Goal: Task Accomplishment & Management: Complete application form

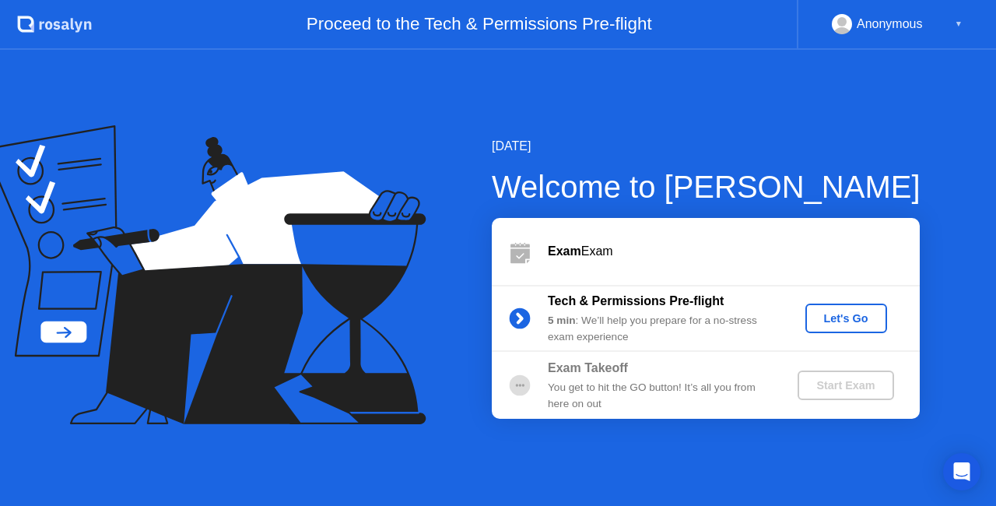
click at [844, 308] on button "Let's Go" at bounding box center [847, 319] width 82 height 30
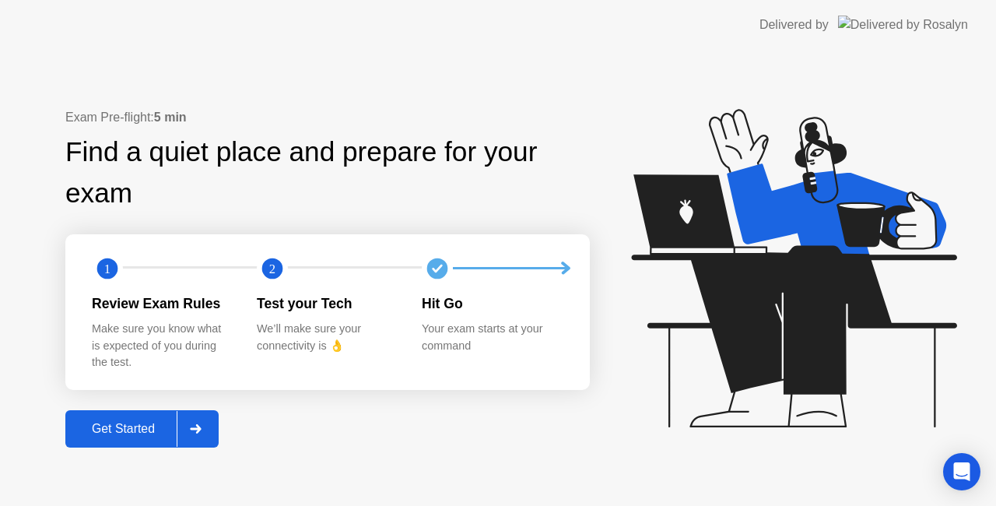
click at [133, 434] on div "Get Started" at bounding box center [123, 429] width 107 height 14
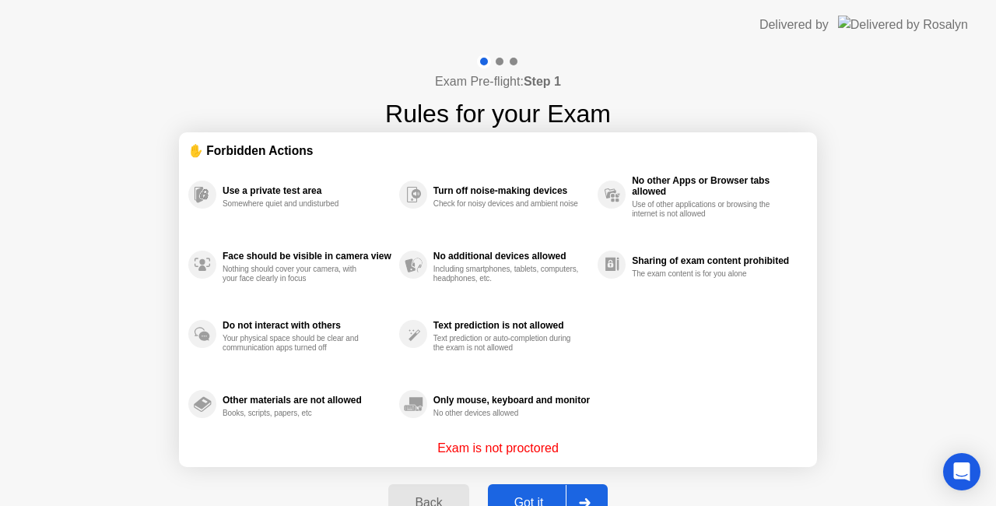
click at [528, 497] on div "Got it" at bounding box center [529, 503] width 73 height 14
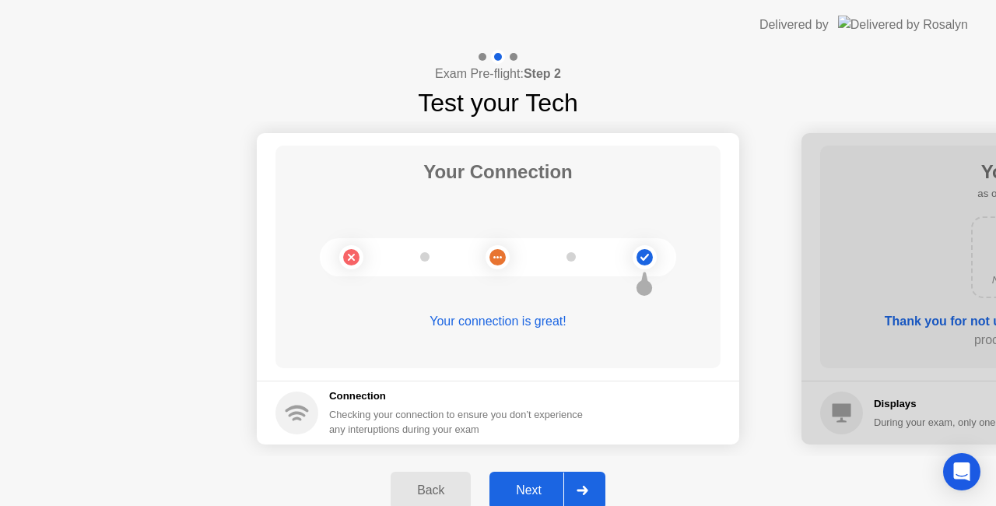
click at [515, 483] on div "Next" at bounding box center [528, 490] width 69 height 14
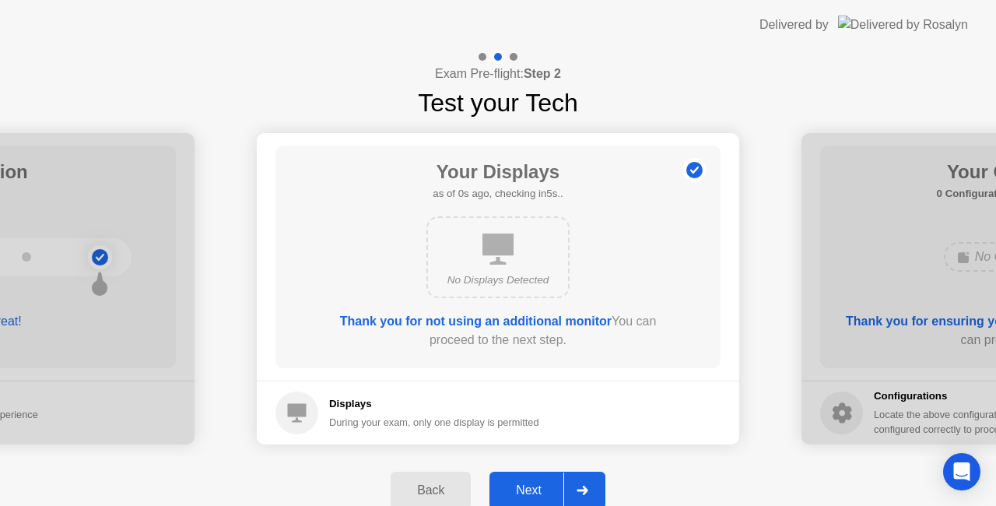
click at [520, 483] on div "Next" at bounding box center [528, 490] width 69 height 14
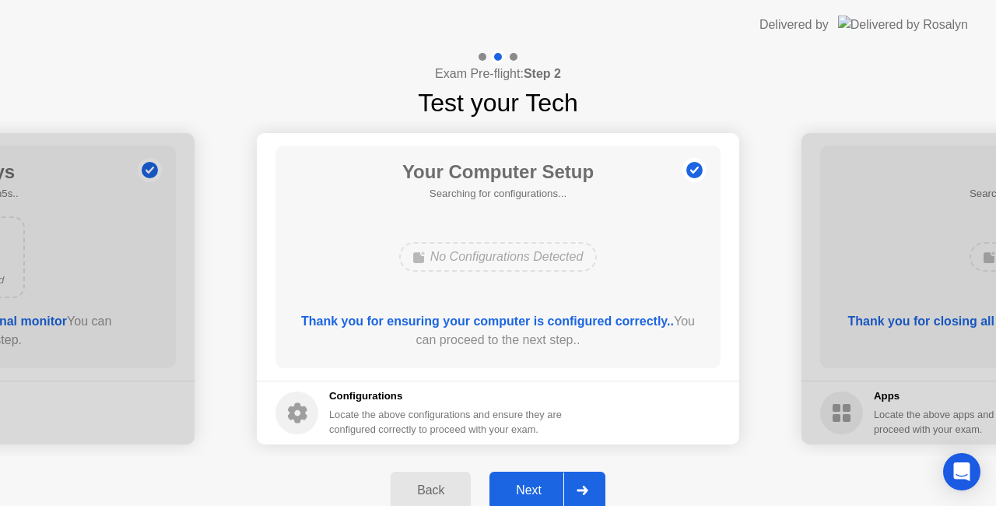
click at [523, 483] on div "Next" at bounding box center [528, 490] width 69 height 14
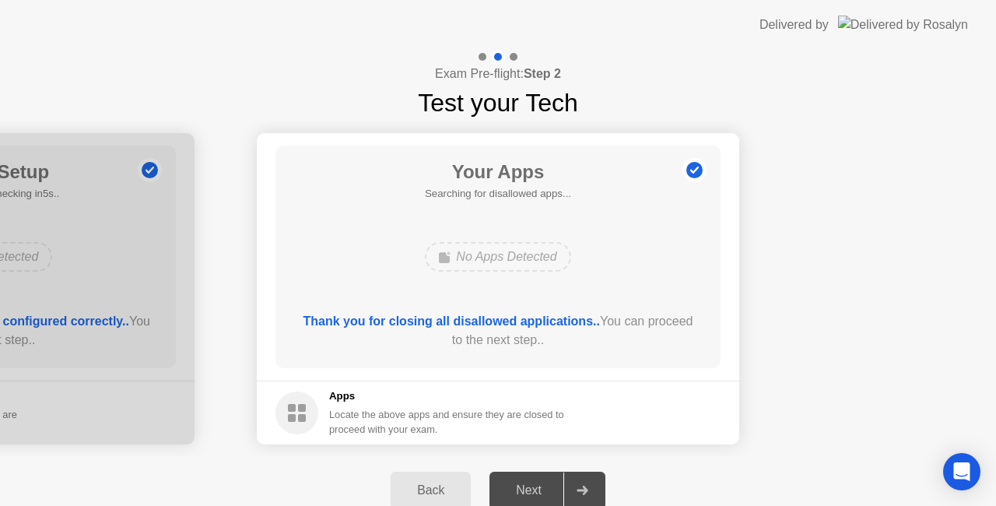
click at [523, 483] on div "Next" at bounding box center [528, 490] width 69 height 14
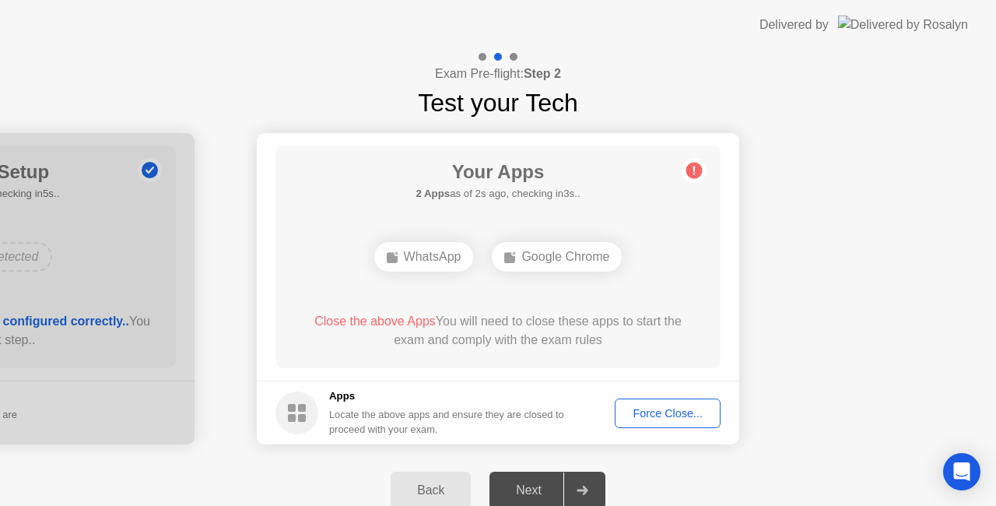
click at [641, 409] on div "Force Close..." at bounding box center [667, 413] width 95 height 12
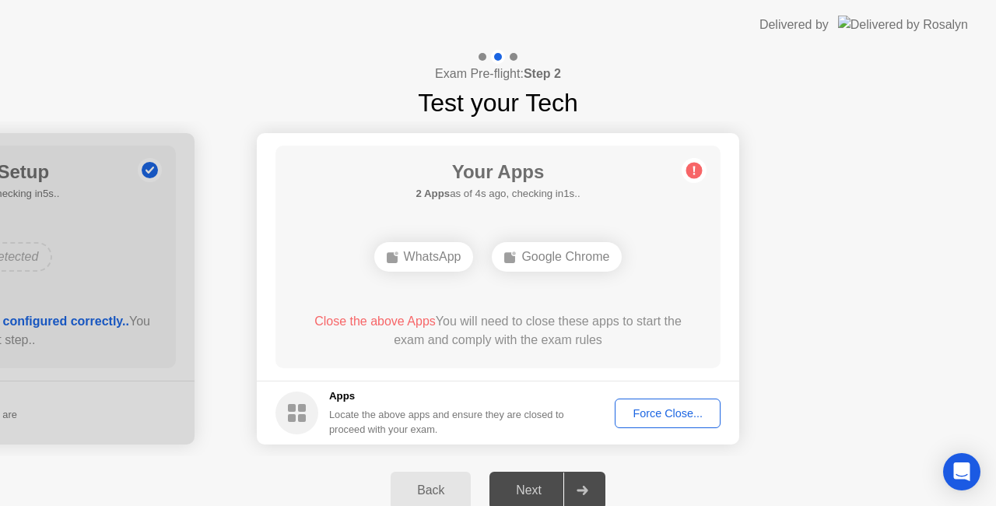
click at [667, 426] on button "Force Close..." at bounding box center [668, 413] width 106 height 30
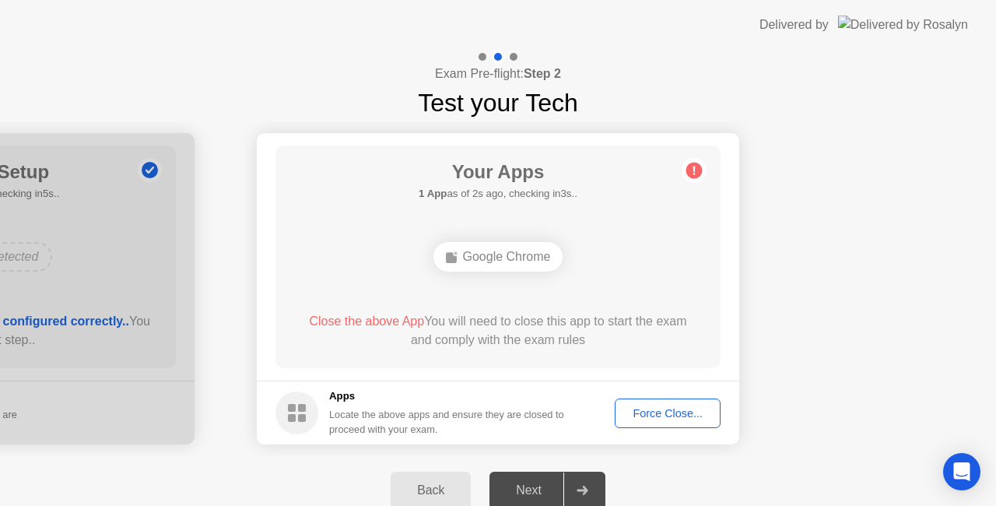
click at [641, 409] on div "Force Close..." at bounding box center [667, 413] width 95 height 12
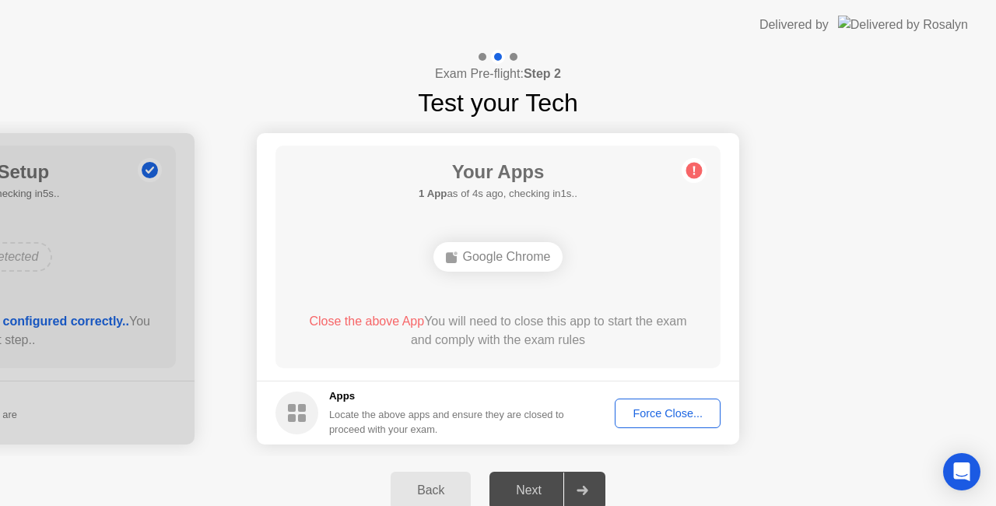
click at [637, 402] on button "Force Close..." at bounding box center [668, 413] width 106 height 30
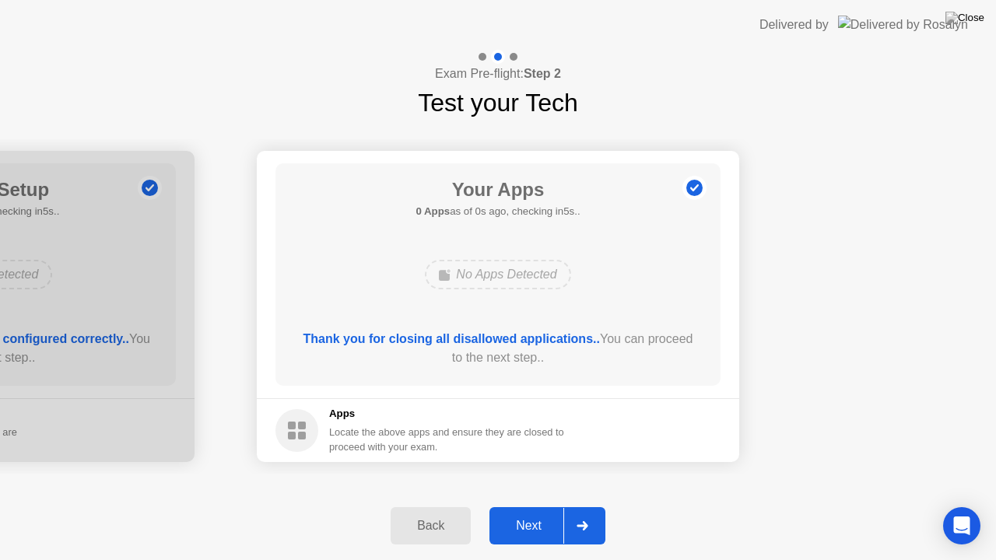
click at [540, 505] on div "Next" at bounding box center [528, 526] width 69 height 14
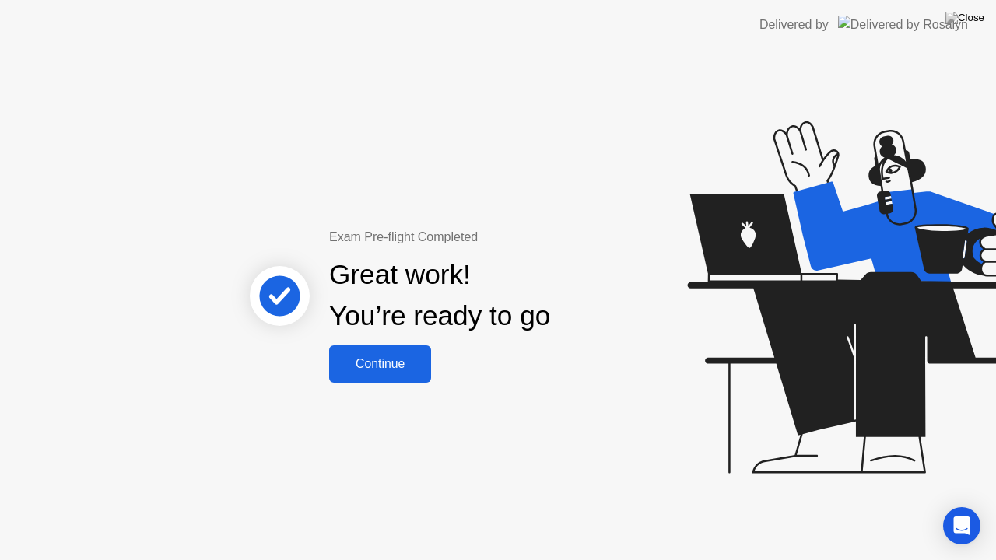
click at [397, 371] on div "Continue" at bounding box center [380, 364] width 93 height 14
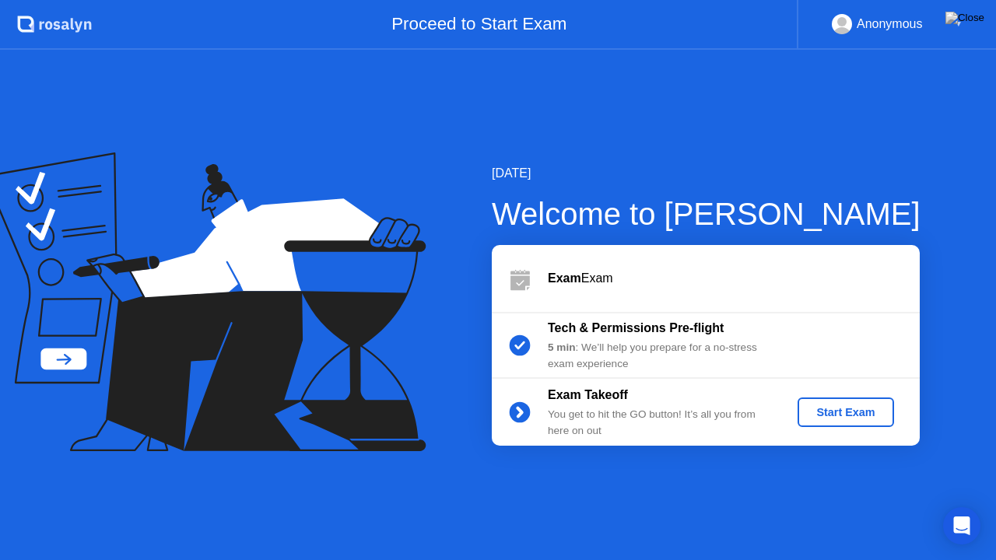
click at [858, 418] on div "Start Exam" at bounding box center [845, 412] width 83 height 12
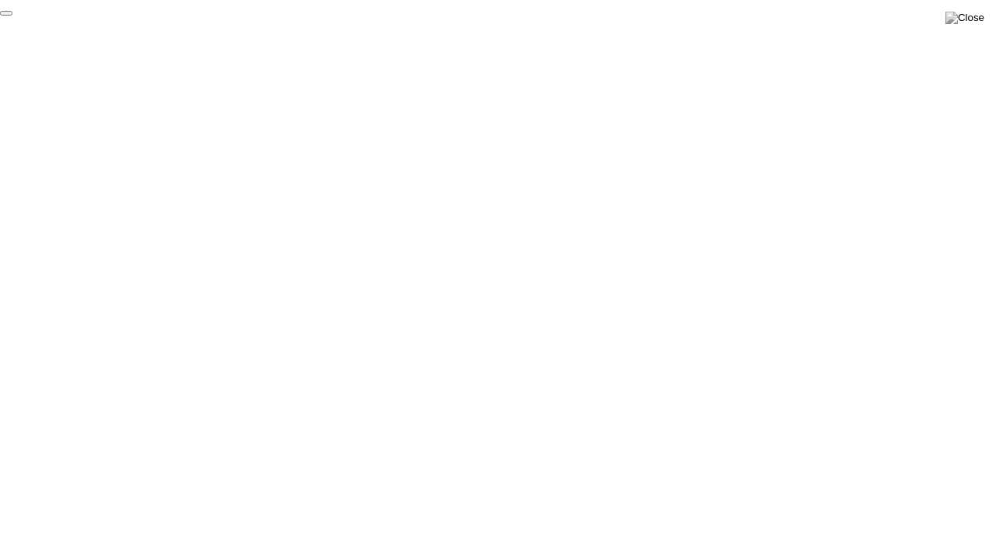
click div "End Proctoring Session"
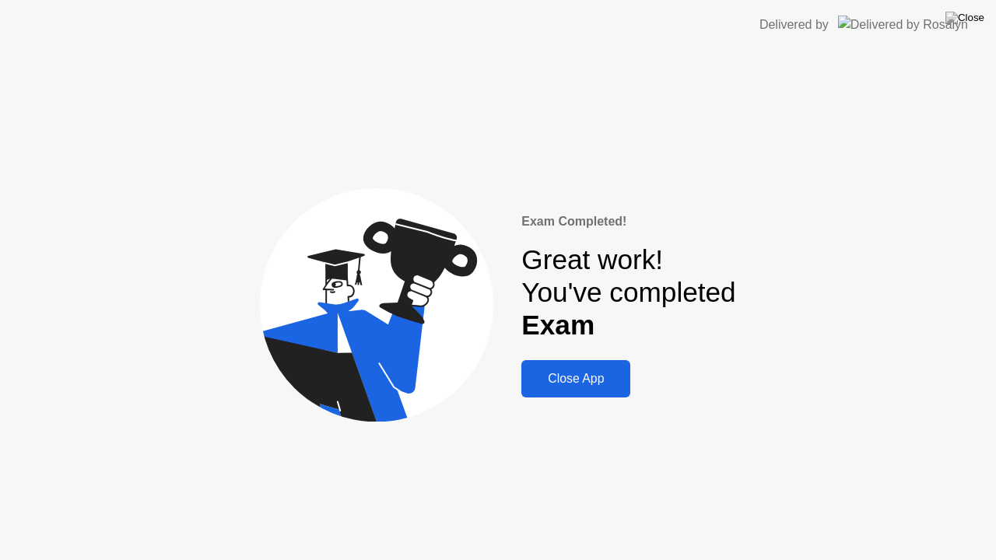
click at [575, 375] on div "Close App" at bounding box center [576, 379] width 100 height 14
